Goal: Information Seeking & Learning: Check status

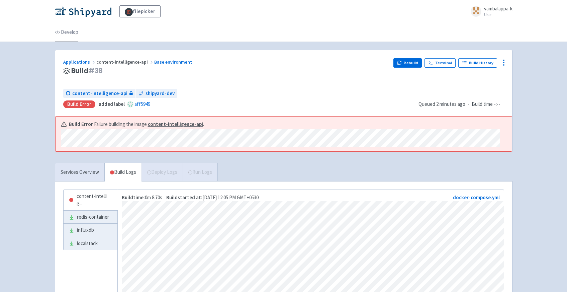
click at [74, 31] on link "Develop" at bounding box center [66, 32] width 23 height 19
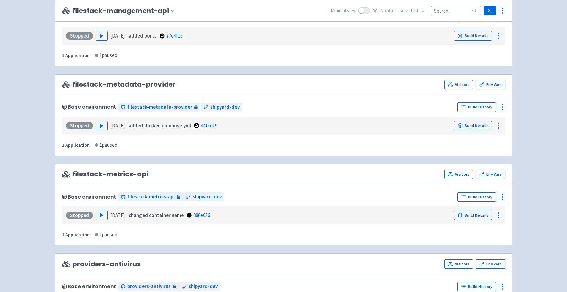
scroll to position [652, 0]
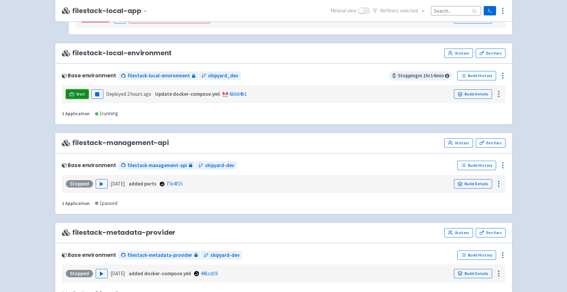
click at [80, 93] on span "Visit" at bounding box center [80, 93] width 9 height 5
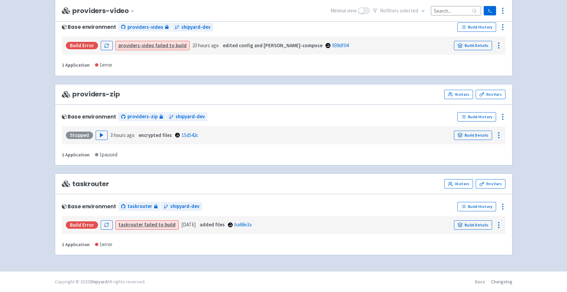
scroll to position [1508, 0]
click at [153, 227] on link "taskrouter failed to build" at bounding box center [146, 224] width 57 height 6
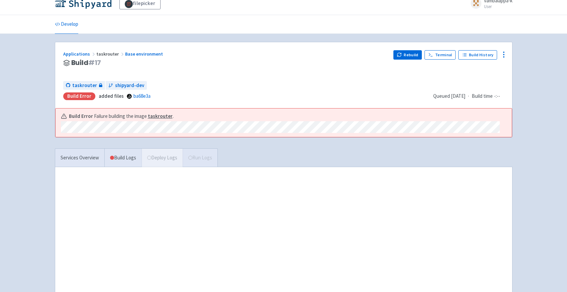
scroll to position [8, 0]
click at [444, 56] on link "Terminal" at bounding box center [439, 54] width 31 height 9
